Goal: Obtain resource: Download file/media

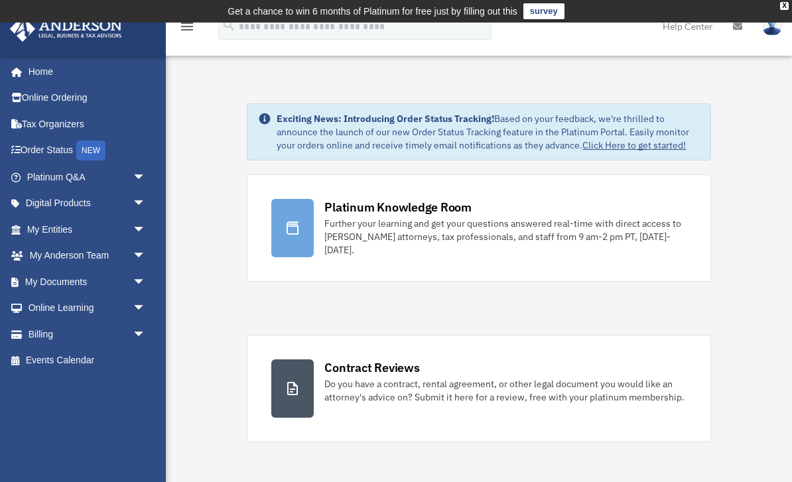
click at [105, 284] on link "My Documents arrow_drop_down" at bounding box center [87, 282] width 157 height 27
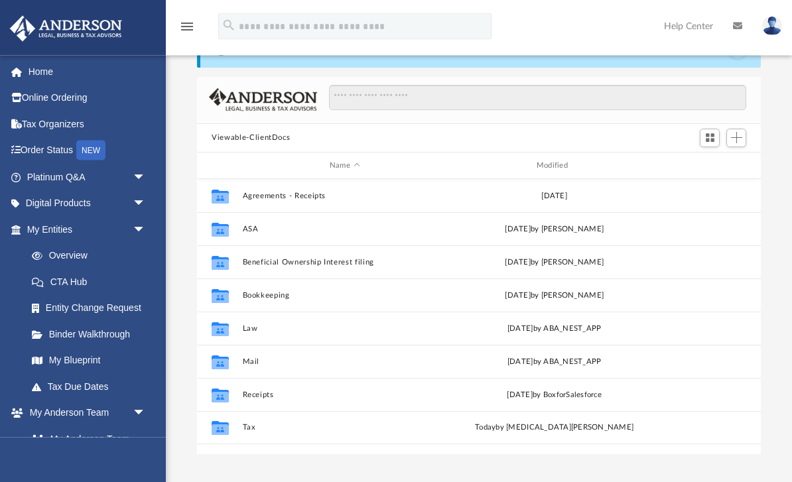
scroll to position [66, 0]
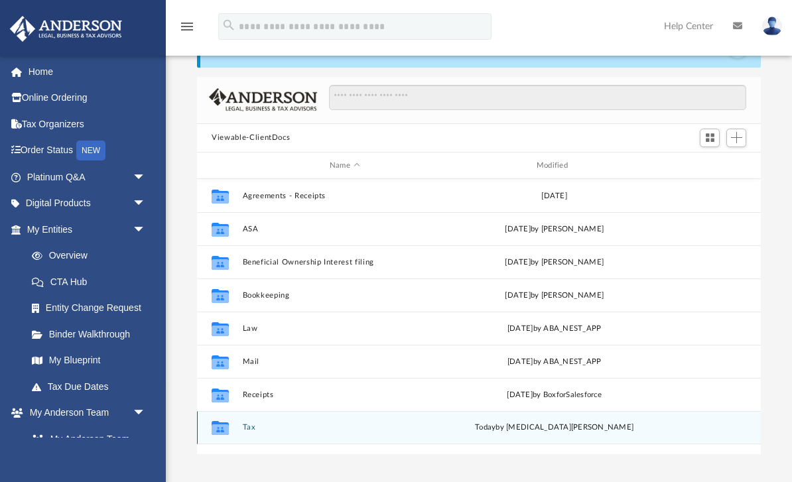
click at [276, 432] on button "Tax" at bounding box center [345, 428] width 204 height 9
click at [267, 431] on button "Personal Return" at bounding box center [345, 428] width 204 height 9
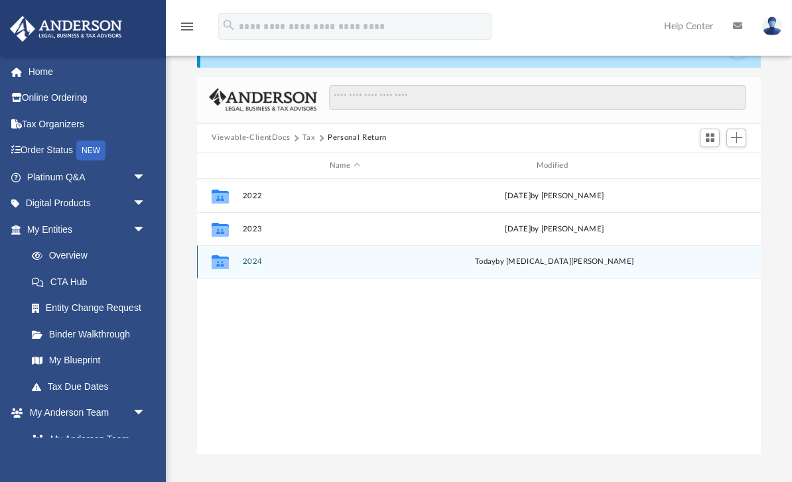
click at [261, 258] on button "2024" at bounding box center [345, 262] width 204 height 9
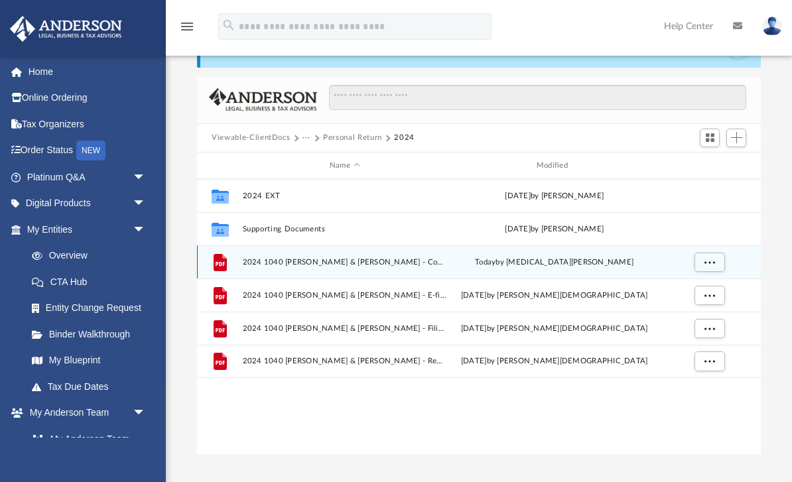
click at [407, 265] on span "2024 1040 [PERSON_NAME] & [PERSON_NAME] - Completed Copy.pdf" at bounding box center [345, 262] width 204 height 9
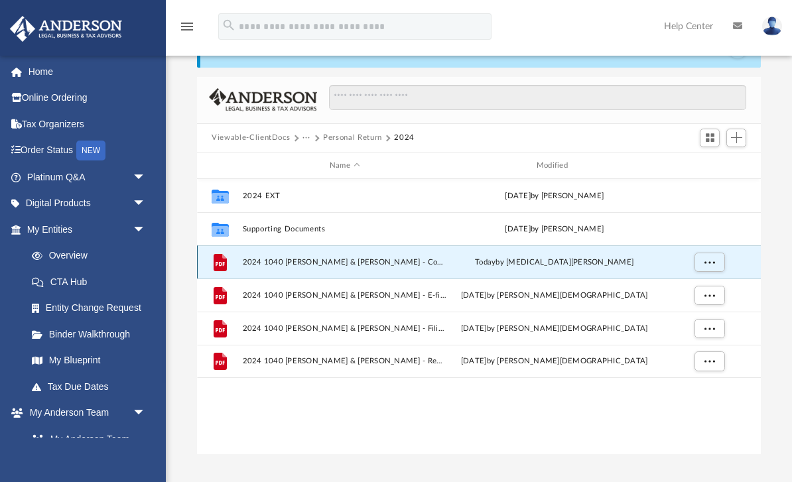
click at [415, 269] on div "File 2024 1040 [PERSON_NAME] & [PERSON_NAME] - Completed Copy.pdf [DATE] by [ME…" at bounding box center [479, 261] width 564 height 33
click at [394, 260] on span "2024 1040 [PERSON_NAME] & [PERSON_NAME] - Completed Copy.pdf" at bounding box center [345, 262] width 204 height 9
click at [394, 259] on span "2024 1040 [PERSON_NAME] & [PERSON_NAME] - Completed Copy.pdf" at bounding box center [345, 262] width 204 height 9
click at [383, 260] on span "2024 1040 [PERSON_NAME] & [PERSON_NAME] - Completed Copy.pdf" at bounding box center [345, 262] width 204 height 9
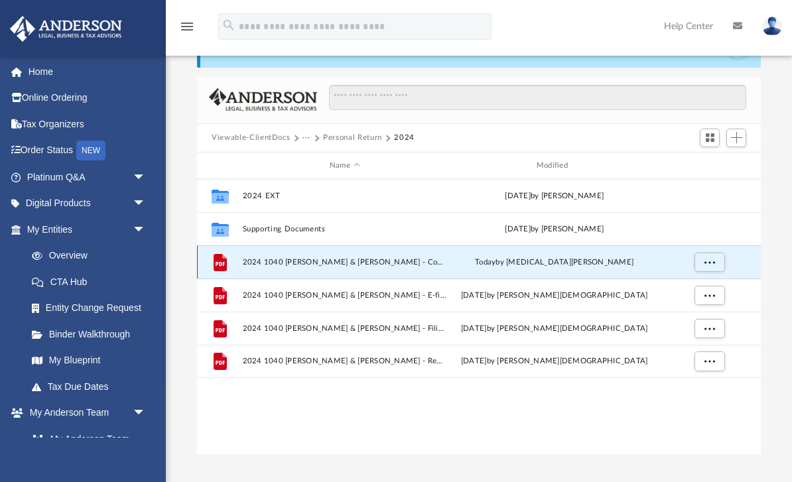
click at [712, 263] on span "More options" at bounding box center [709, 262] width 11 height 7
click at [696, 290] on li "Preview" at bounding box center [697, 289] width 38 height 14
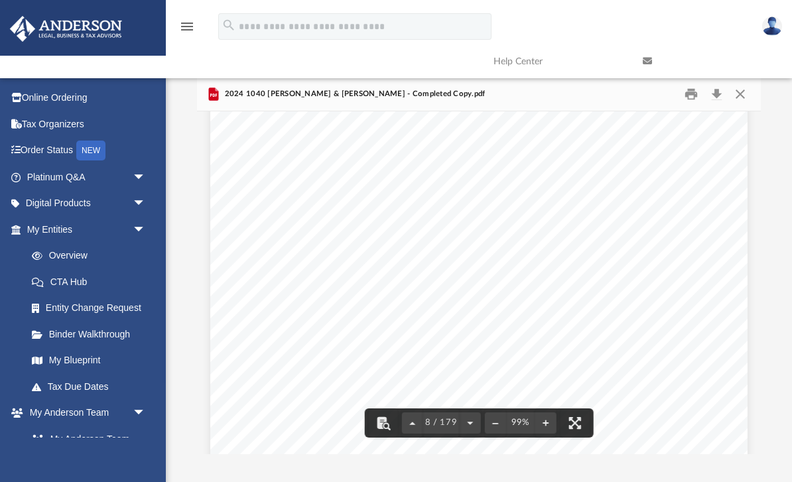
scroll to position [5114, 0]
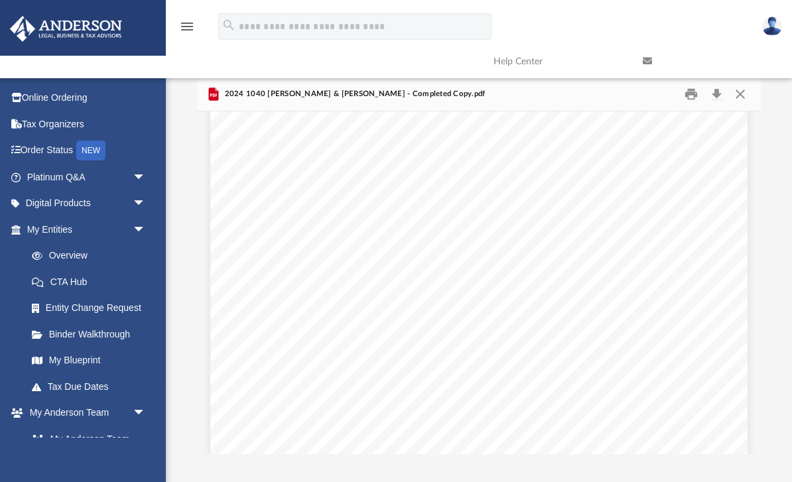
click at [714, 97] on button "Download" at bounding box center [716, 94] width 24 height 21
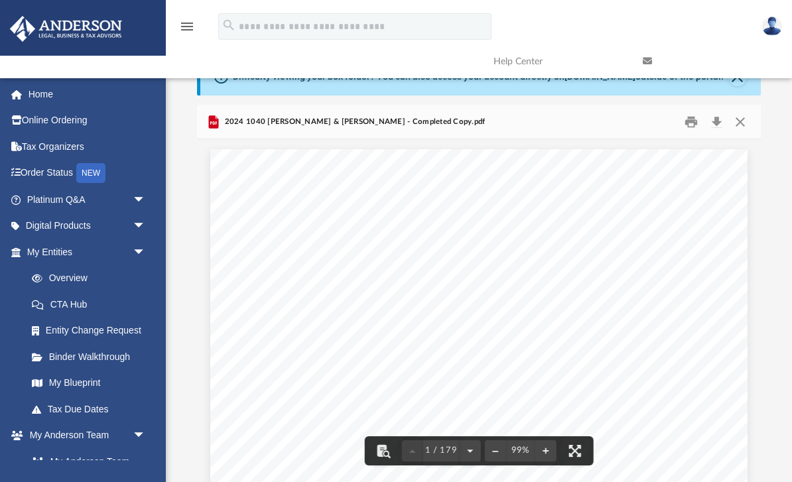
scroll to position [0, 0]
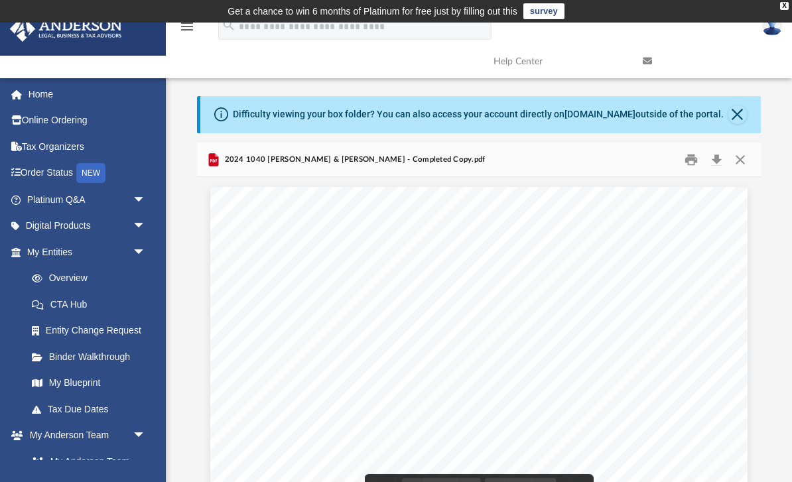
click at [738, 158] on button "Close" at bounding box center [739, 159] width 24 height 21
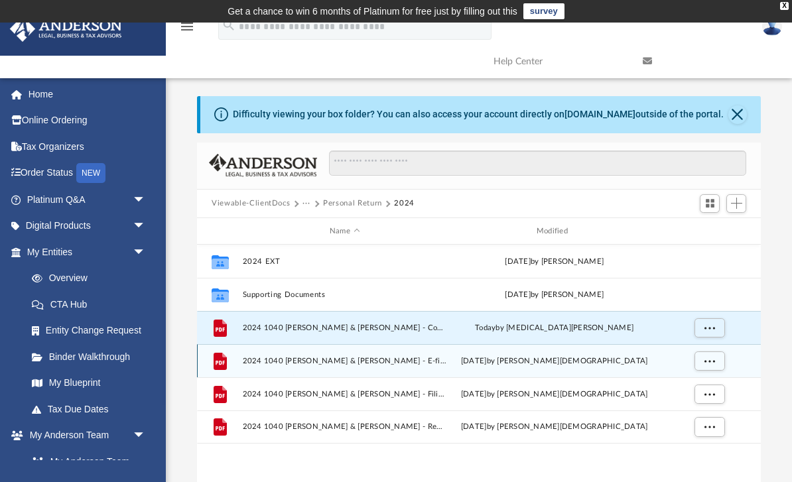
click at [413, 362] on span "2024 1040 [PERSON_NAME] & [PERSON_NAME] - E-file authorisation - please sign.pdf" at bounding box center [345, 361] width 204 height 9
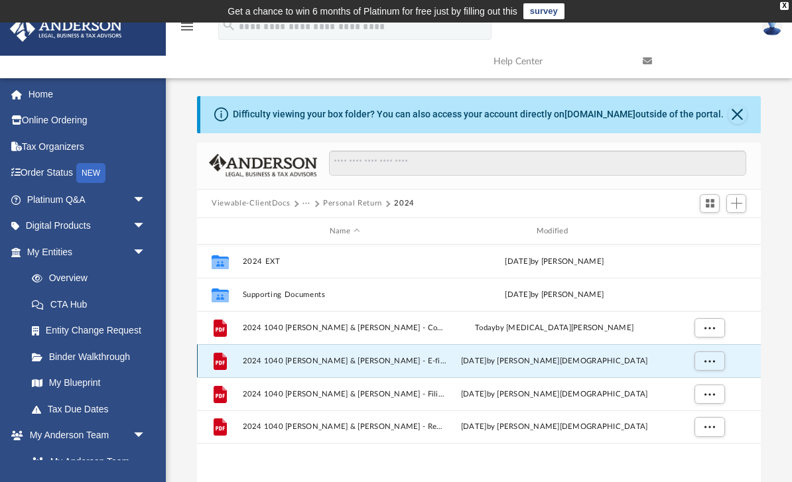
click at [415, 363] on span "2024 1040 [PERSON_NAME] & [PERSON_NAME] - E-file authorisation - please sign.pdf" at bounding box center [345, 361] width 204 height 9
click at [714, 359] on span "More options" at bounding box center [709, 360] width 11 height 7
click at [699, 383] on li "Preview" at bounding box center [697, 388] width 38 height 14
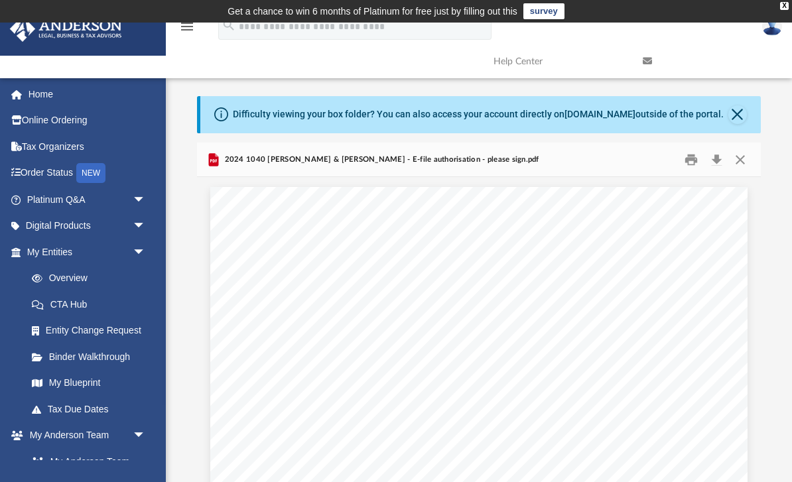
click at [745, 155] on button "Close" at bounding box center [739, 159] width 24 height 21
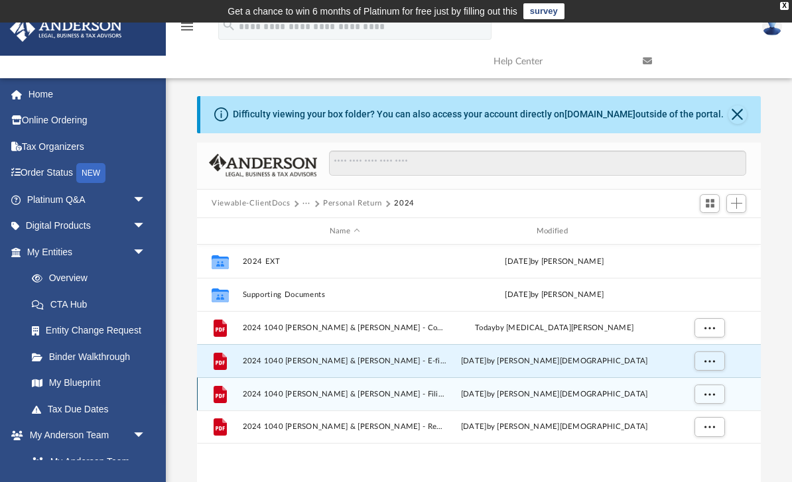
click at [713, 396] on span "More options" at bounding box center [709, 394] width 11 height 7
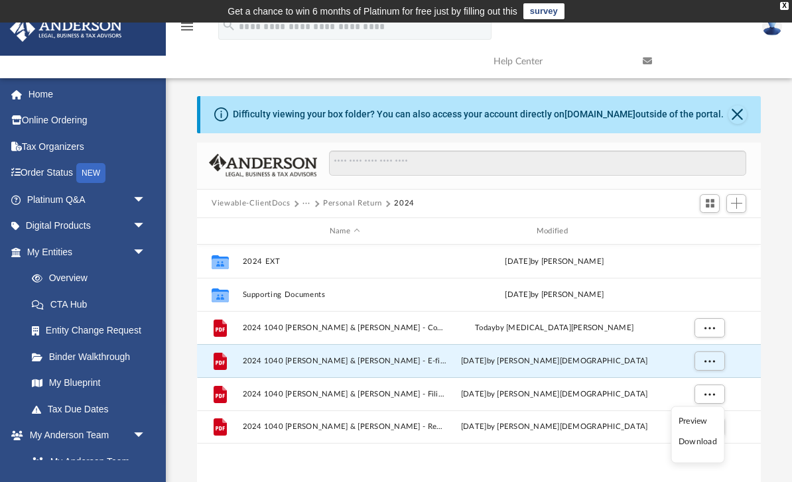
click at [698, 412] on ul "Preview Download" at bounding box center [697, 435] width 54 height 57
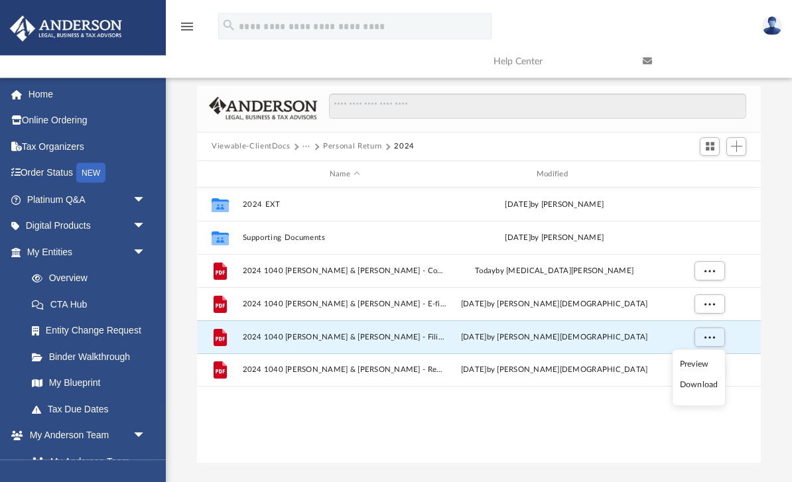
scroll to position [58, 0]
click at [691, 364] on li "Preview" at bounding box center [699, 362] width 38 height 14
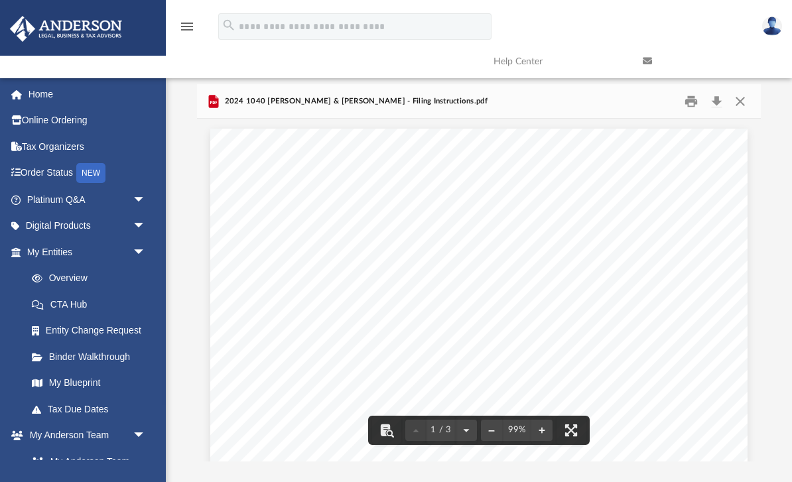
scroll to position [-8, 0]
click at [739, 107] on button "Close" at bounding box center [739, 101] width 24 height 21
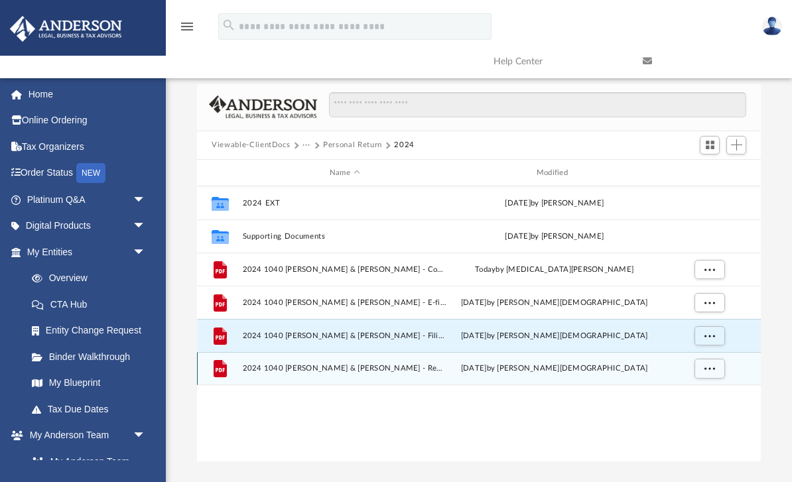
click at [710, 369] on span "More options" at bounding box center [709, 368] width 11 height 7
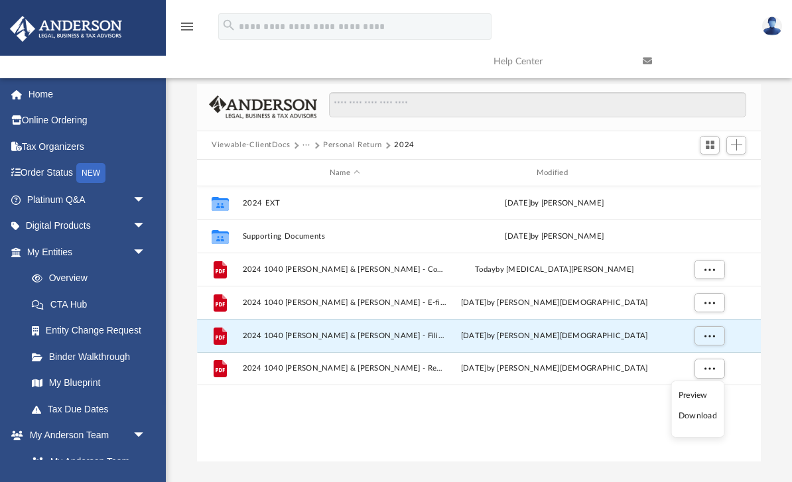
click at [700, 391] on li "Preview" at bounding box center [697, 396] width 38 height 14
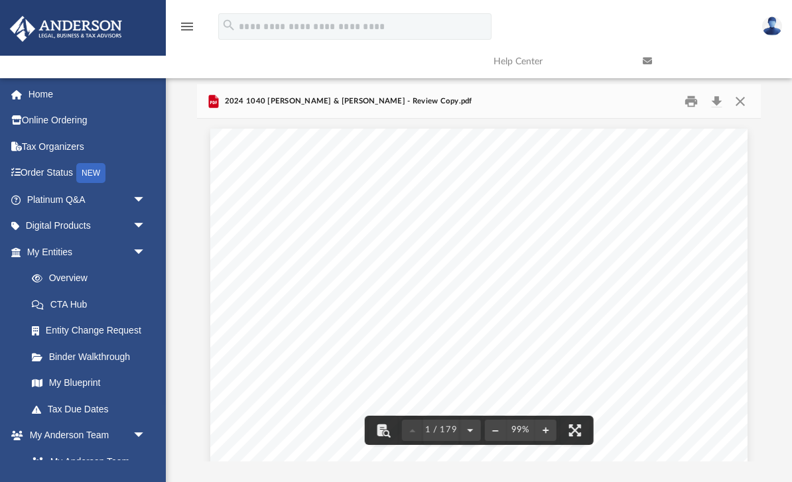
scroll to position [-1, 0]
click at [748, 100] on button "Close" at bounding box center [739, 101] width 24 height 21
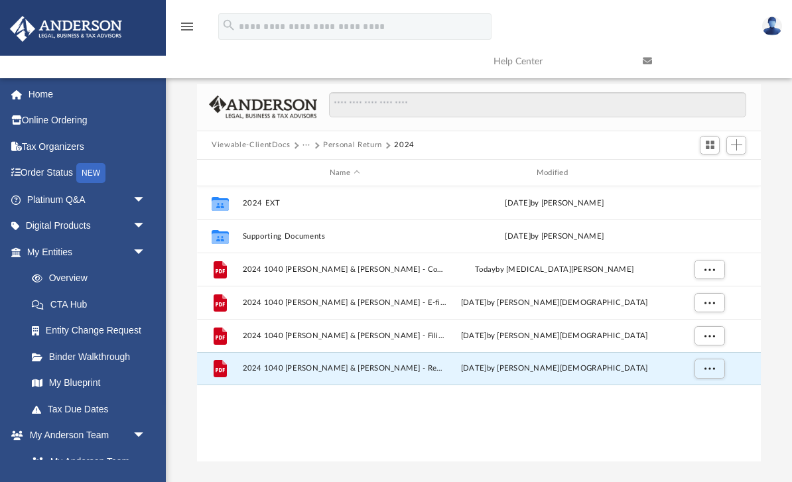
click at [302, 143] on button "···" at bounding box center [306, 145] width 9 height 12
click at [314, 170] on li "Tax" at bounding box center [315, 168] width 13 height 14
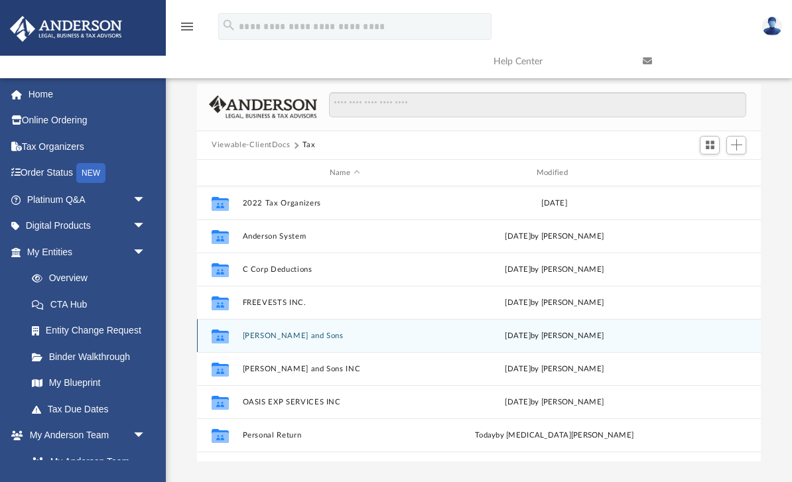
click at [367, 337] on button "[PERSON_NAME] and Sons" at bounding box center [345, 336] width 204 height 9
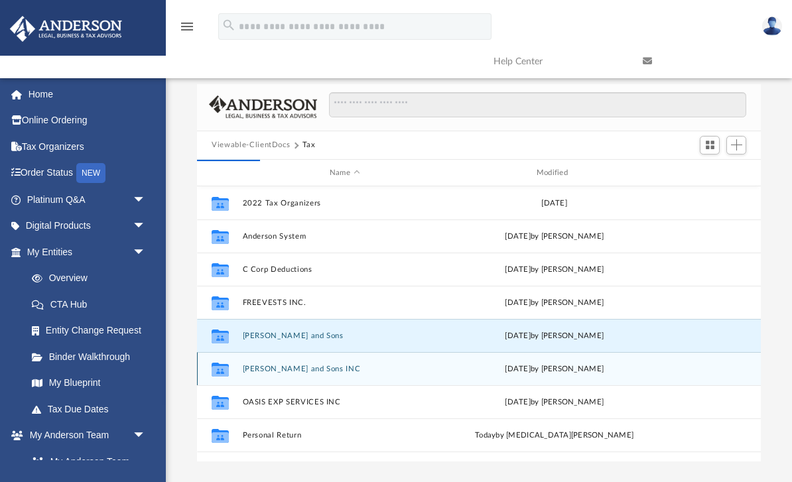
click at [385, 367] on button "[PERSON_NAME] and Sons INC" at bounding box center [345, 369] width 204 height 9
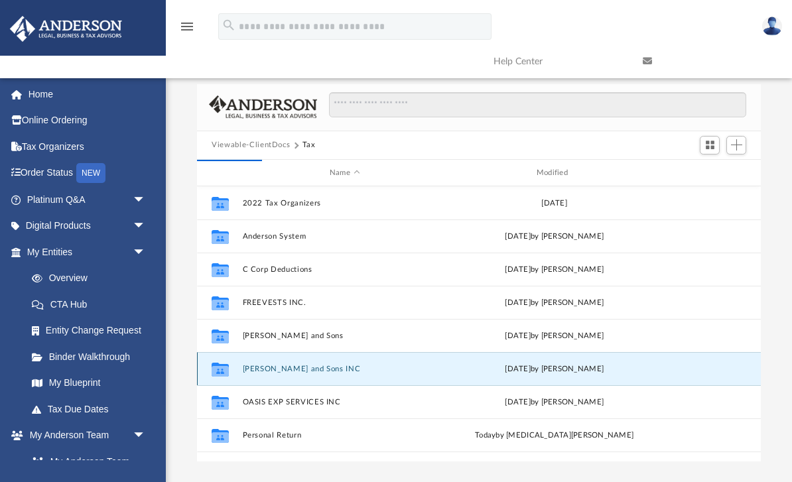
click at [385, 367] on button "[PERSON_NAME] and Sons INC" at bounding box center [345, 369] width 204 height 9
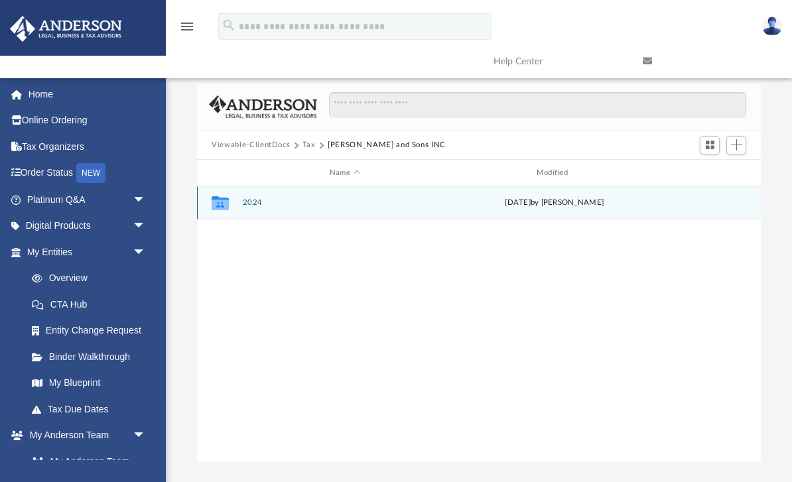
click at [477, 192] on div "Collaborated Folder 2024 [DATE] by [PERSON_NAME]" at bounding box center [479, 202] width 564 height 33
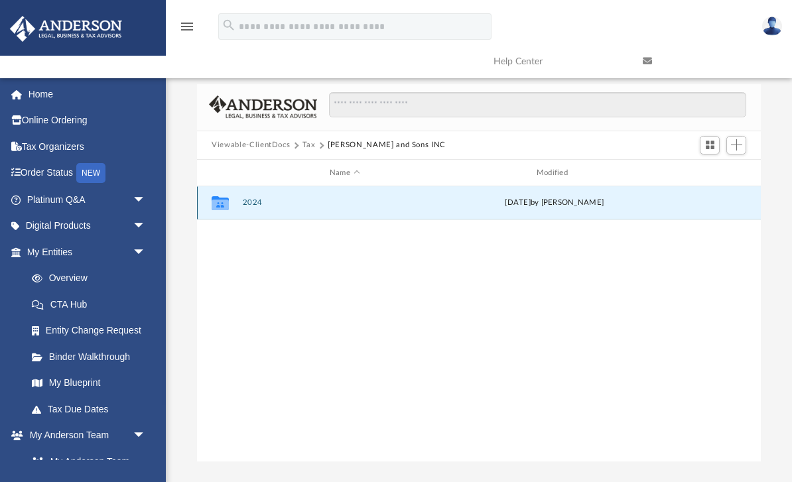
click at [259, 206] on button "2024" at bounding box center [345, 203] width 204 height 9
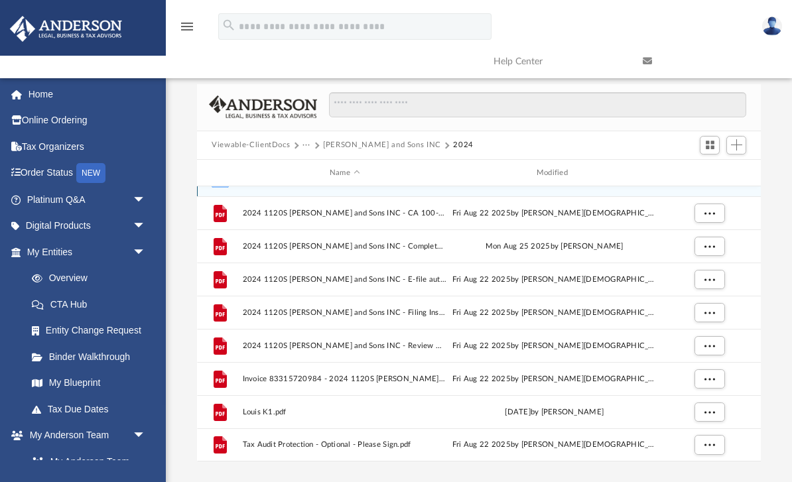
scroll to position [23, 0]
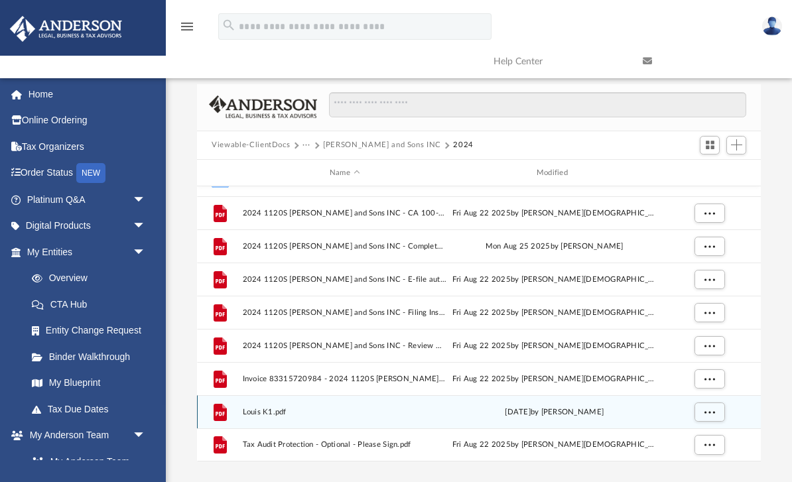
click at [706, 410] on span "More options" at bounding box center [709, 411] width 11 height 7
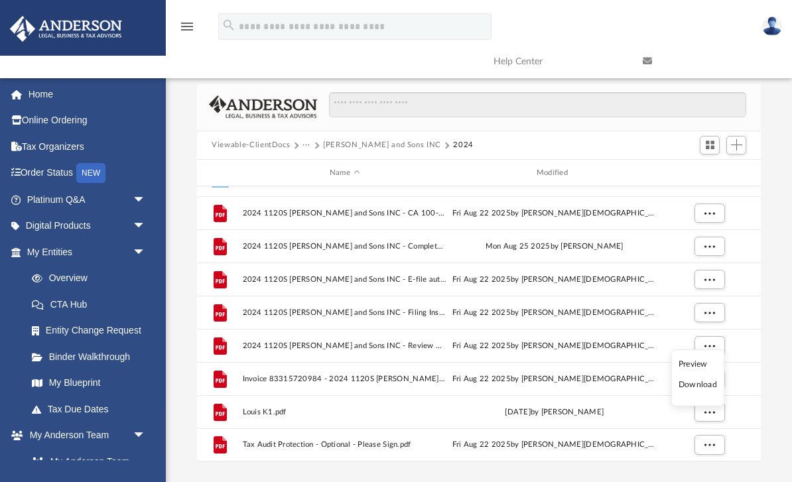
click at [696, 364] on li "Preview" at bounding box center [697, 364] width 38 height 14
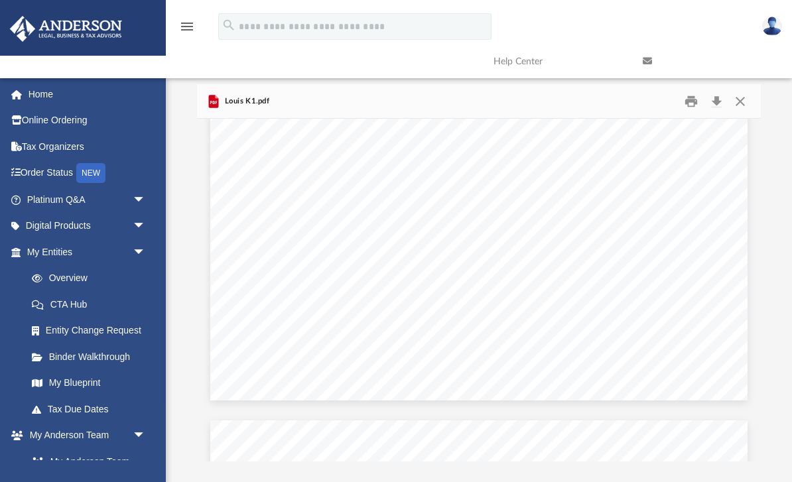
scroll to position [7594, 0]
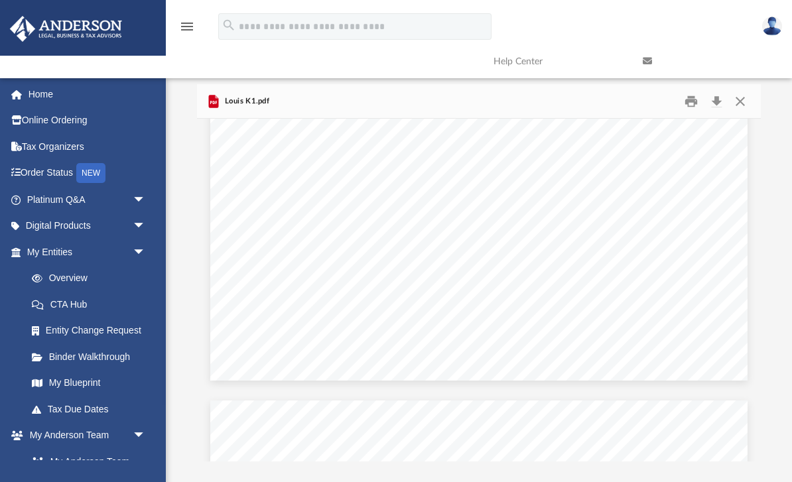
click at [737, 105] on button "Close" at bounding box center [739, 101] width 24 height 21
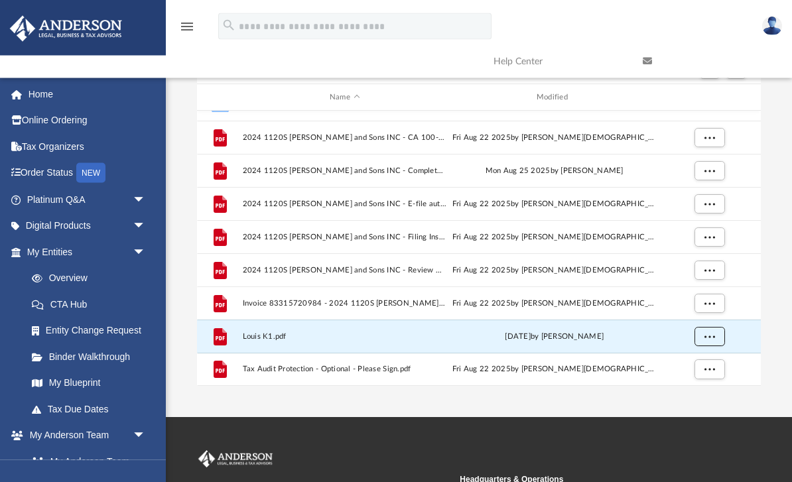
scroll to position [134, 0]
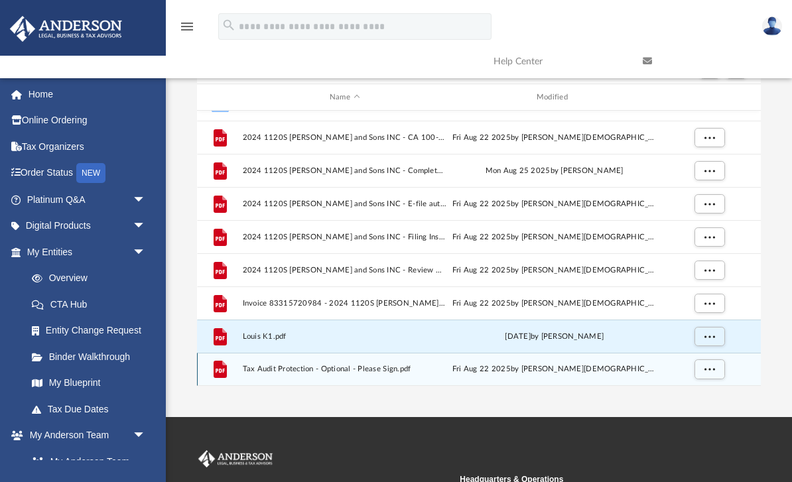
click at [710, 365] on span "More options" at bounding box center [709, 368] width 11 height 7
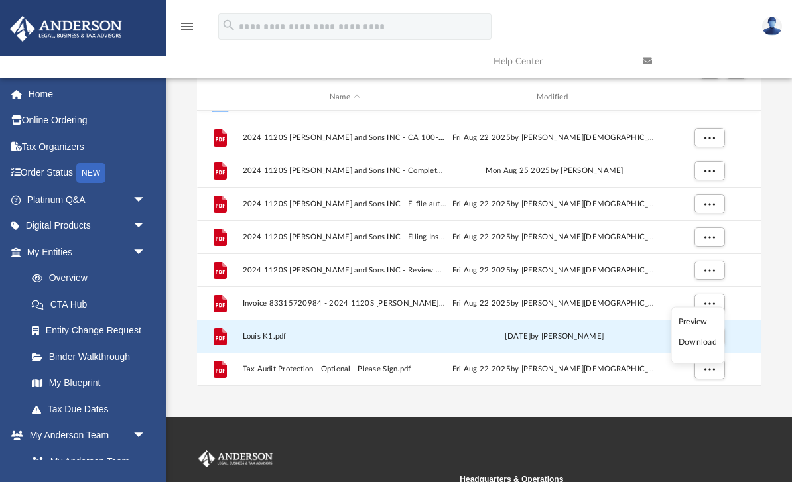
click at [699, 326] on li "Preview" at bounding box center [697, 321] width 38 height 14
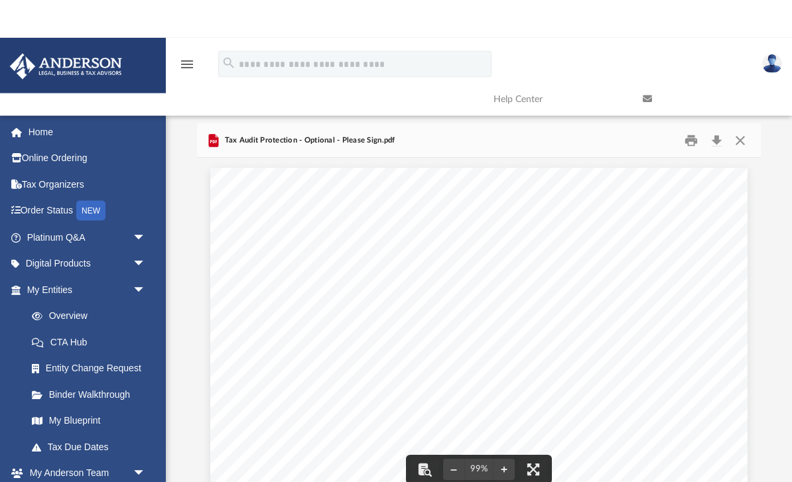
scroll to position [0, 0]
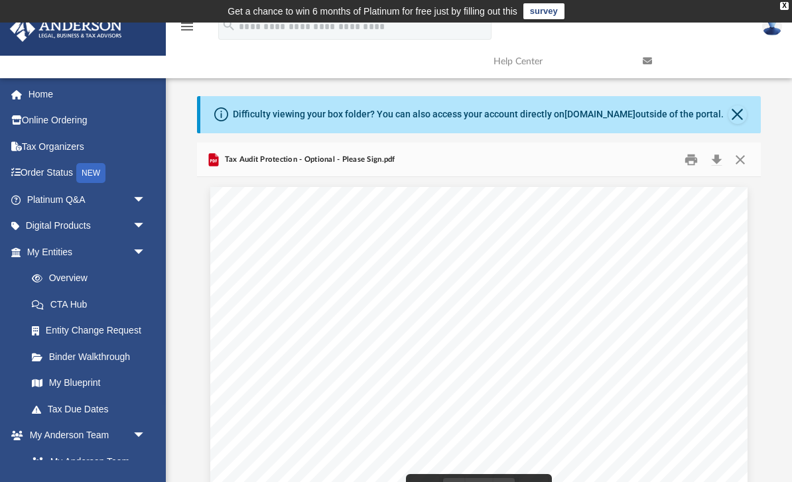
click at [744, 159] on button "Close" at bounding box center [739, 159] width 24 height 21
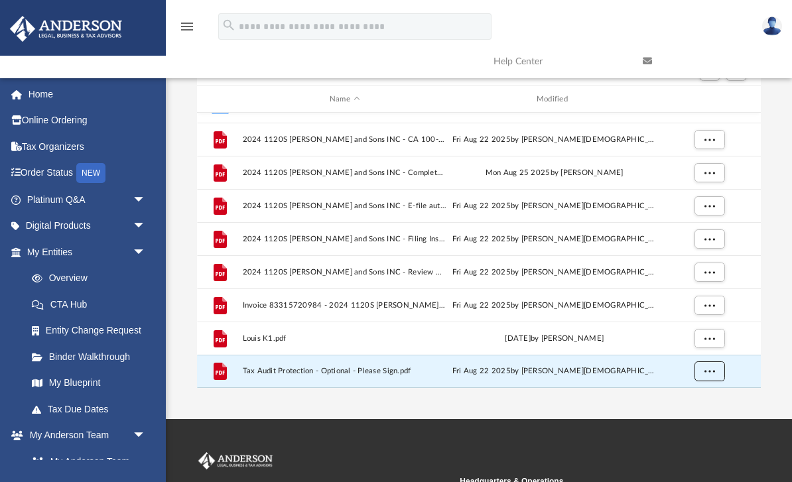
scroll to position [129, 0]
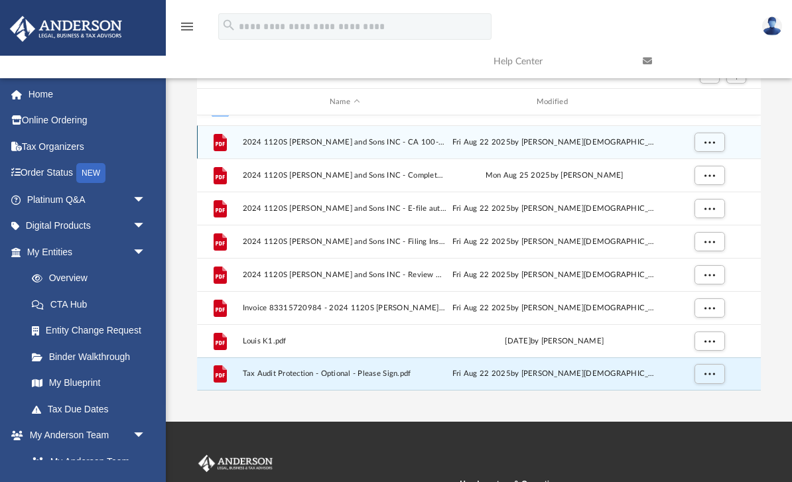
click at [714, 142] on span "More options" at bounding box center [709, 142] width 11 height 7
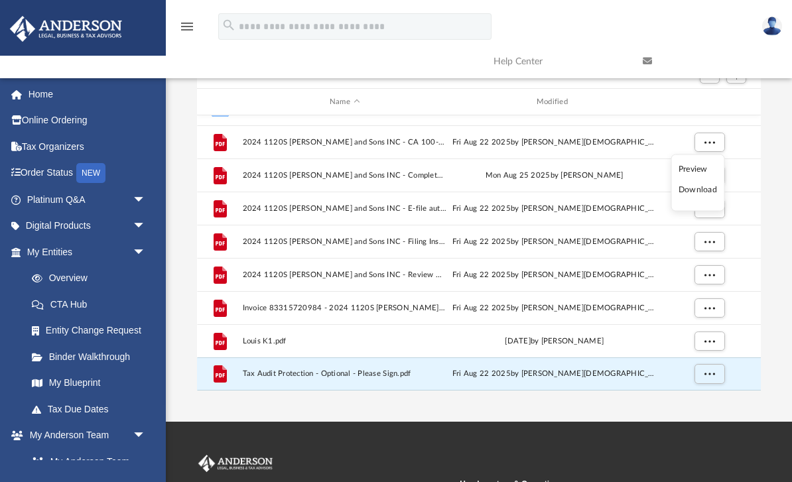
click at [702, 168] on li "Preview" at bounding box center [697, 169] width 38 height 14
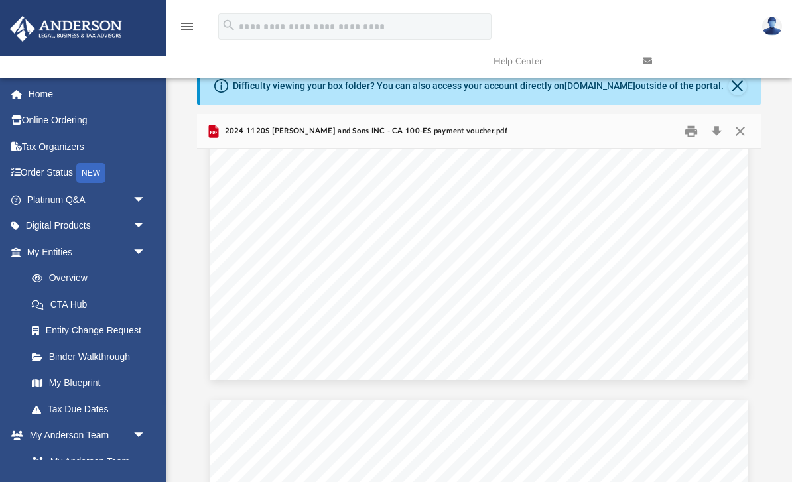
scroll to position [1197, 0]
click at [743, 133] on button "Close" at bounding box center [739, 131] width 24 height 21
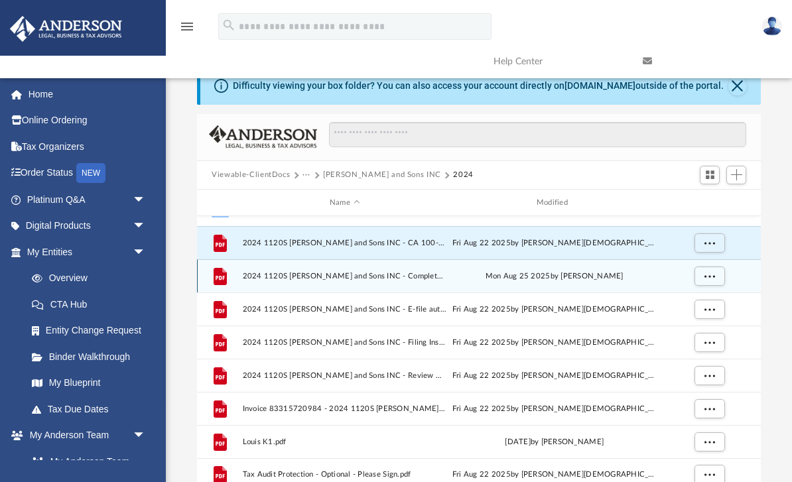
click at [710, 277] on span "More options" at bounding box center [709, 276] width 11 height 7
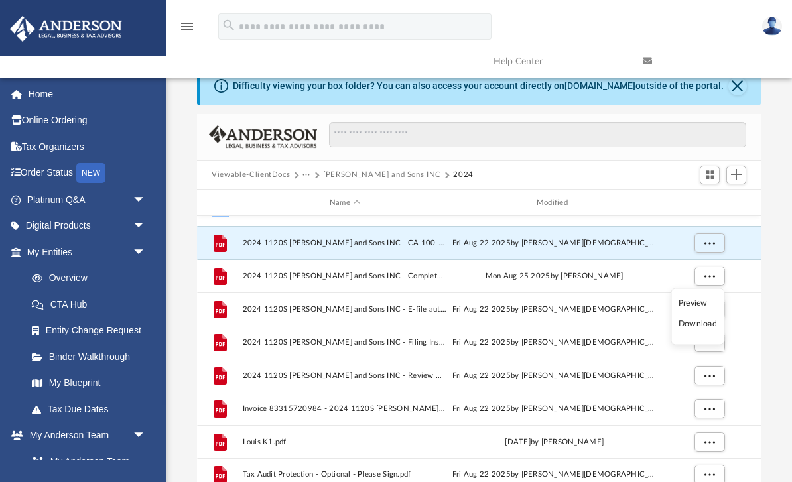
click at [696, 307] on li "Preview" at bounding box center [697, 303] width 38 height 14
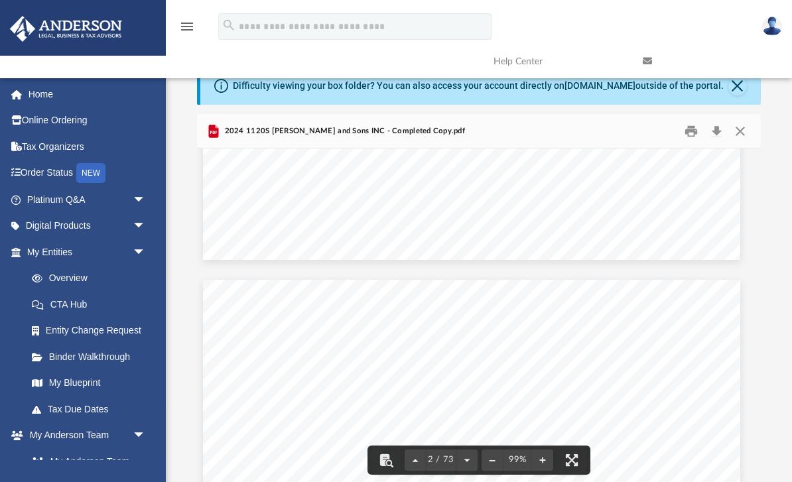
scroll to position [586, 9]
click at [713, 137] on button "Download" at bounding box center [716, 131] width 24 height 21
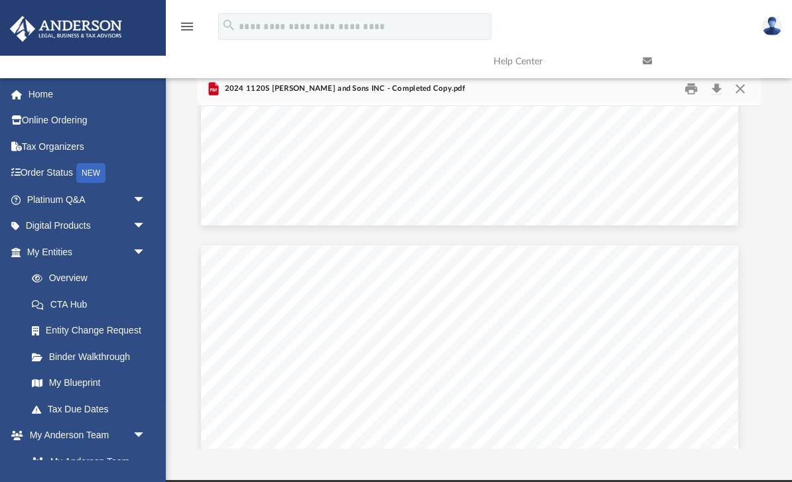
scroll to position [715, 9]
